Goal: Check status

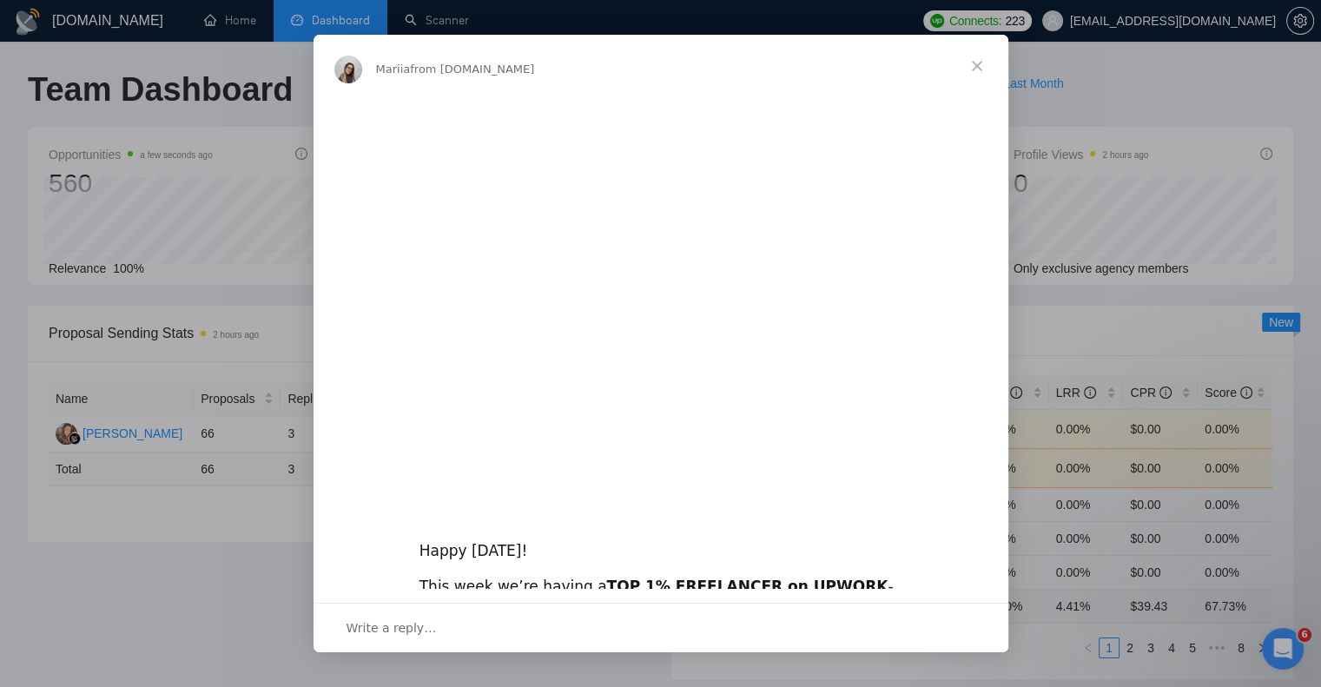
drag, startPoint x: 659, startPoint y: 92, endPoint x: 659, endPoint y: 83, distance: 9.6
click at [659, 83] on div "Mariia from [DOMAIN_NAME]" at bounding box center [660, 70] width 653 height 28
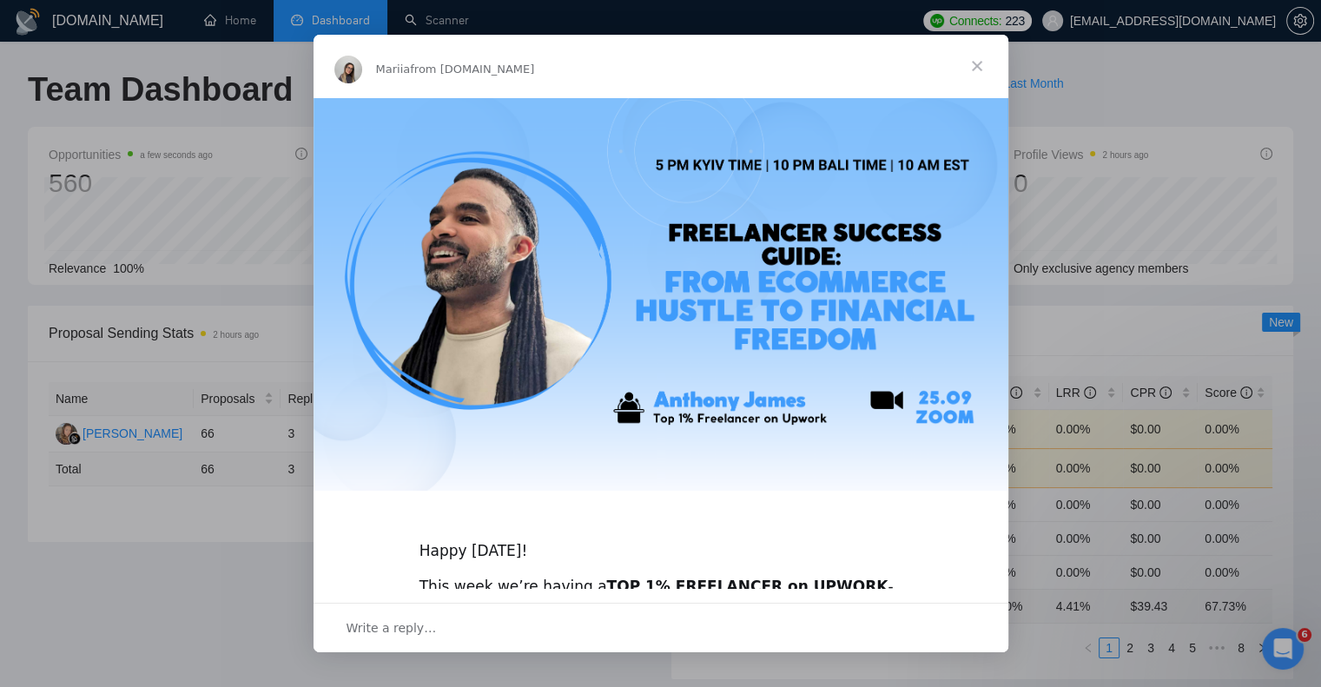
click at [985, 58] on span "Close" at bounding box center [977, 66] width 63 height 63
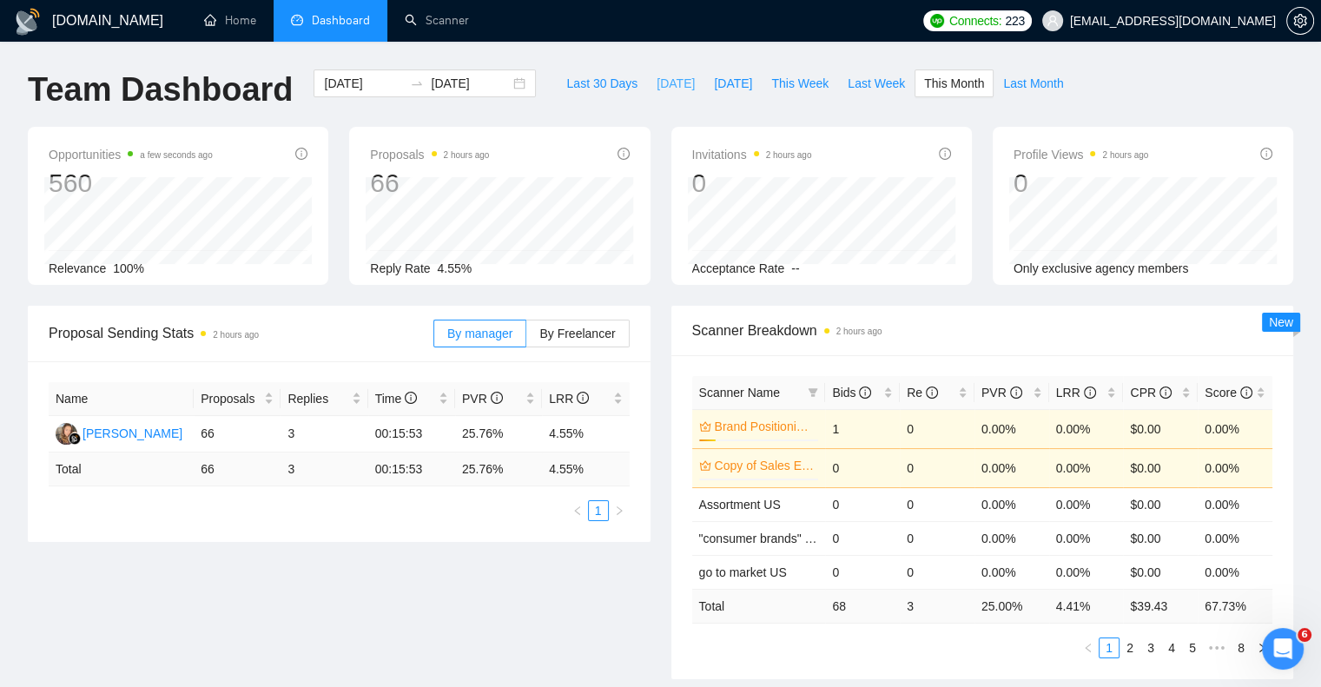
click at [657, 83] on span "[DATE]" at bounding box center [676, 83] width 38 height 19
type input "[DATE]"
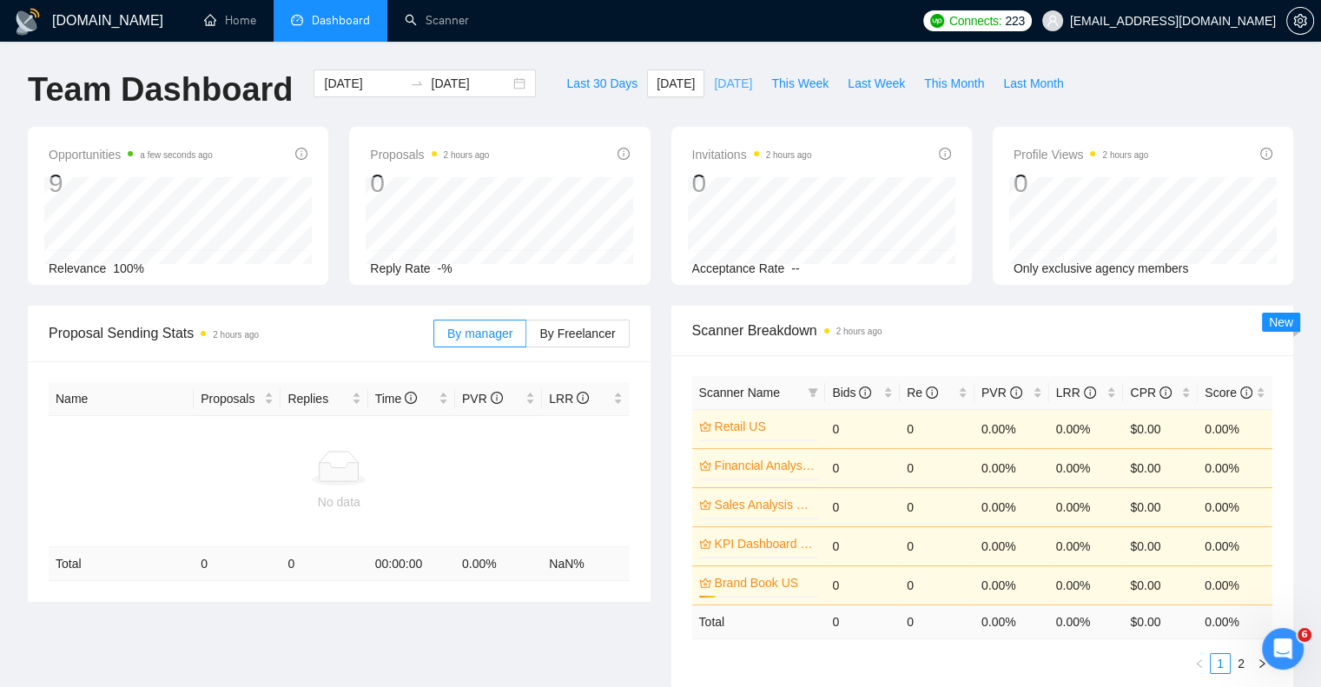
click at [716, 82] on span "[DATE]" at bounding box center [733, 83] width 38 height 19
type input "[DATE]"
